Goal: Task Accomplishment & Management: Use online tool/utility

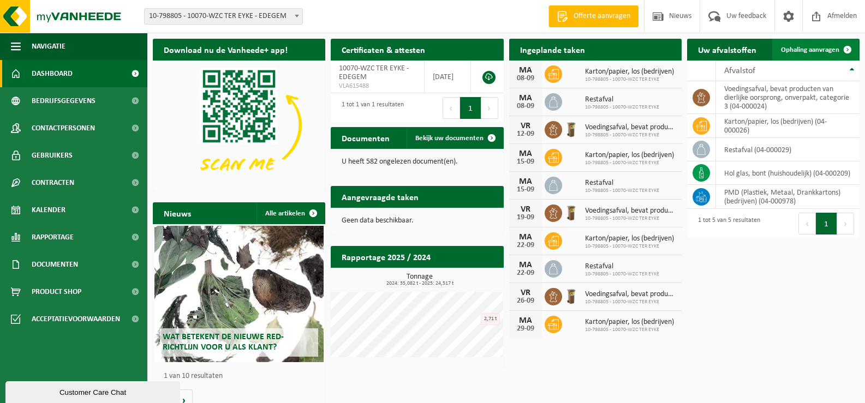
click at [799, 42] on link "Ophaling aanvragen" at bounding box center [815, 50] width 86 height 22
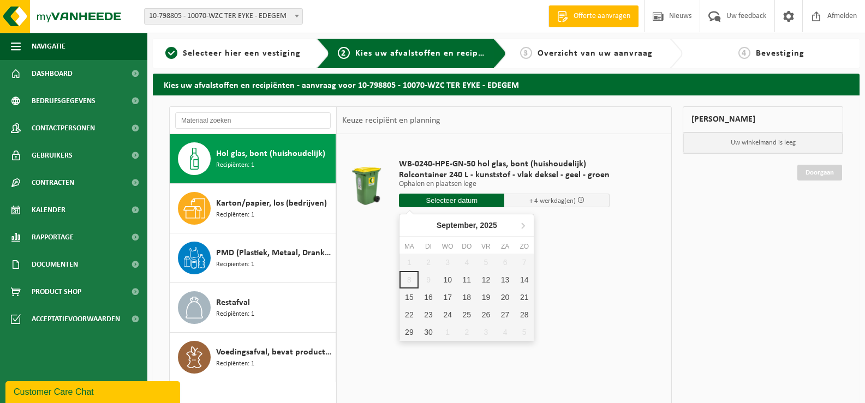
click at [453, 200] on input "text" at bounding box center [451, 201] width 105 height 14
click at [481, 280] on div "12" at bounding box center [485, 279] width 19 height 17
type input "Van 2025-09-12"
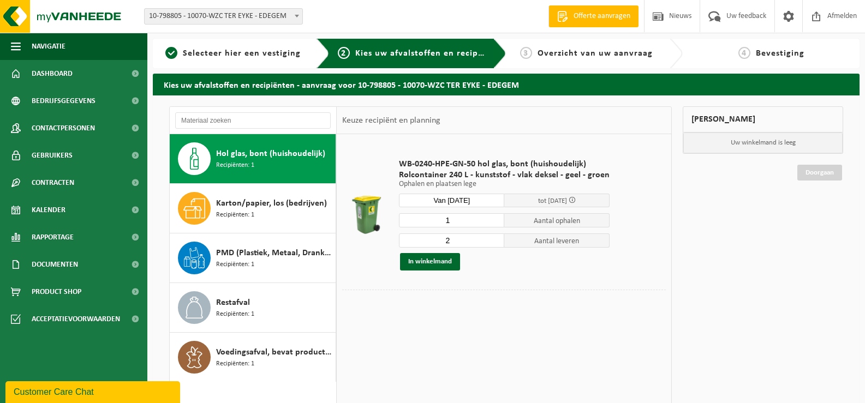
type input "1"
click at [491, 223] on input "1" at bounding box center [451, 220] width 105 height 14
type input "1"
click at [493, 242] on input "1" at bounding box center [451, 241] width 105 height 14
click at [446, 258] on button "In winkelmand" at bounding box center [430, 261] width 60 height 17
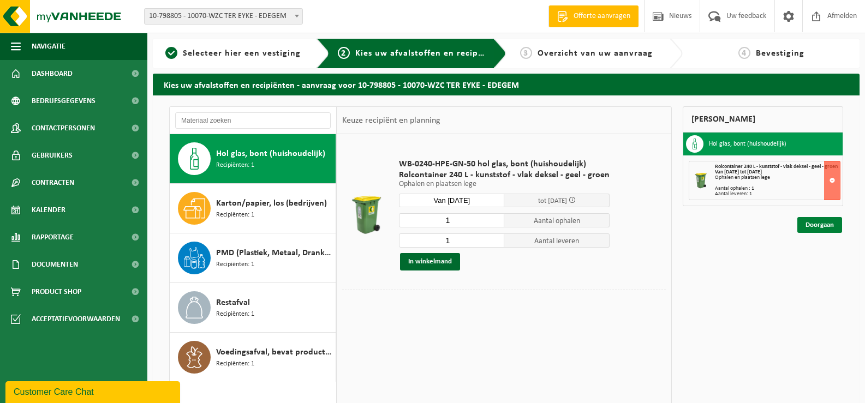
click at [817, 227] on link "Doorgaan" at bounding box center [819, 225] width 45 height 16
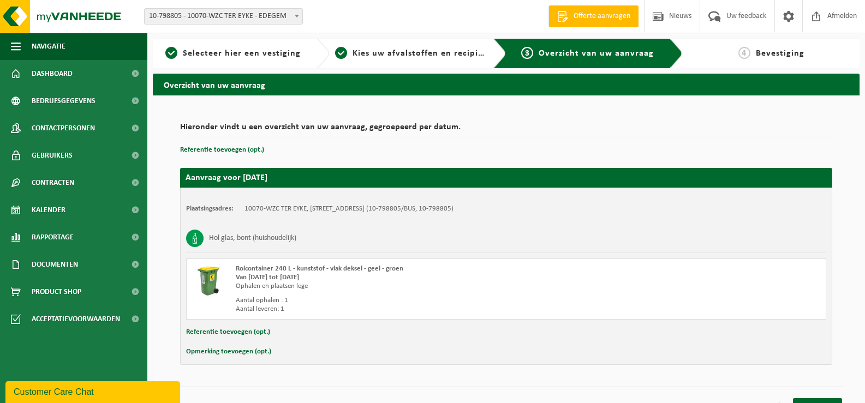
scroll to position [17, 0]
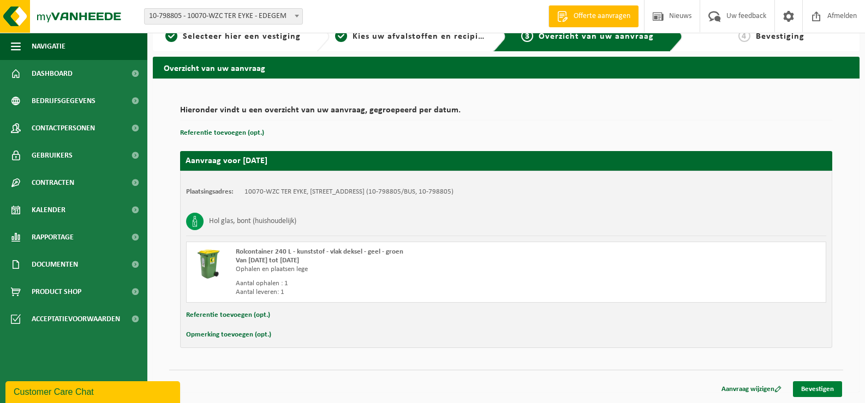
click at [822, 383] on link "Bevestigen" at bounding box center [817, 389] width 49 height 16
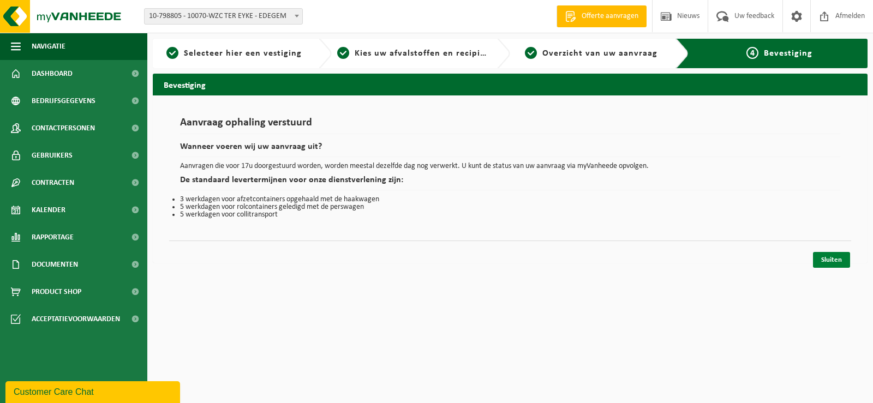
click at [833, 259] on link "Sluiten" at bounding box center [831, 260] width 37 height 16
